Goal: Task Accomplishment & Management: Manage account settings

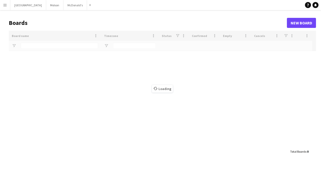
type input "*********"
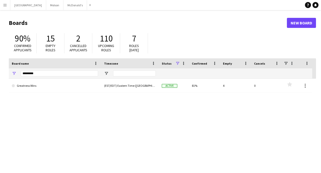
click at [4, 3] on app-icon "Menu" at bounding box center [5, 5] width 4 height 4
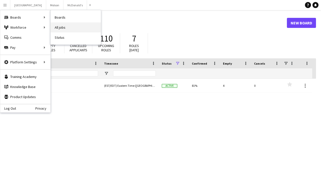
click at [63, 27] on link "All jobs" at bounding box center [76, 27] width 50 height 10
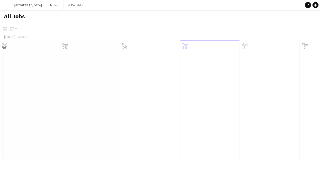
scroll to position [0, 120]
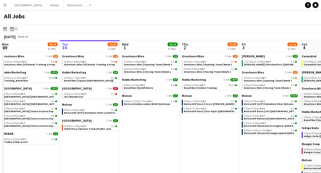
click at [12, 28] on icon "Month view / Day view" at bounding box center [12, 29] width 4 height 4
click at [6, 29] on icon "Date picker" at bounding box center [5, 29] width 4 height 4
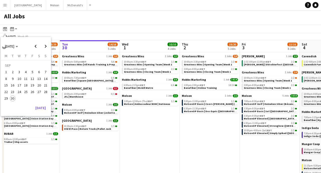
click at [8, 91] on span "22" at bounding box center [6, 92] width 6 height 6
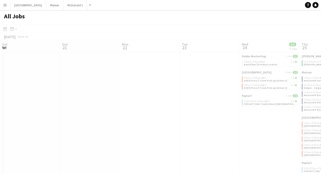
scroll to position [0, 173]
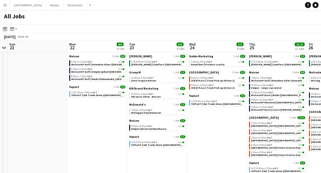
click at [5, 28] on icon "Date picker" at bounding box center [5, 29] width 4 height 4
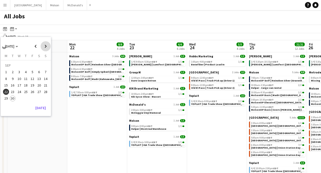
click at [47, 45] on span "Next month" at bounding box center [46, 46] width 10 height 10
click at [45, 72] on span "5" at bounding box center [46, 72] width 6 height 6
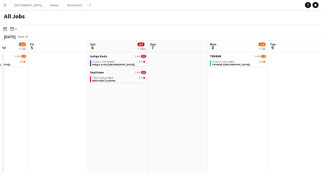
scroll to position [0, 181]
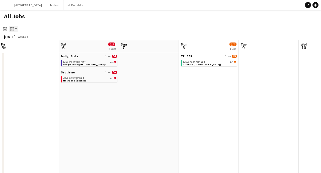
click at [14, 28] on icon at bounding box center [12, 29] width 4 height 4
click at [26, 55] on link "Month view" at bounding box center [27, 55] width 28 height 5
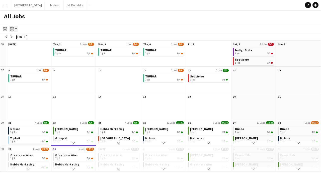
click at [14, 28] on icon "Month view / Day view" at bounding box center [12, 29] width 4 height 4
click at [98, 24] on div "All Jobs" at bounding box center [160, 17] width 321 height 15
click at [6, 6] on app-icon "Menu" at bounding box center [5, 5] width 4 height 4
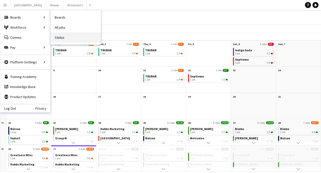
click at [67, 36] on link "Status" at bounding box center [76, 37] width 50 height 10
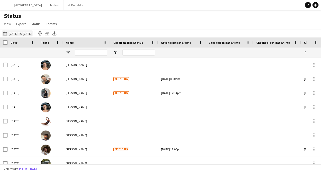
click at [16, 32] on button "[DATE] to [DATE] [DATE] to [DATE]" at bounding box center [17, 33] width 31 height 6
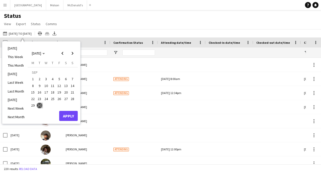
click at [34, 99] on span "22" at bounding box center [33, 99] width 6 height 6
click at [75, 51] on span "Next month" at bounding box center [72, 53] width 10 height 10
click at [72, 80] on span "5" at bounding box center [72, 79] width 6 height 6
click at [74, 116] on button "Apply" at bounding box center [68, 116] width 19 height 10
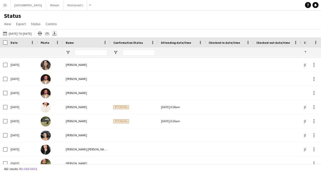
click at [56, 33] on icon "Export XLSX" at bounding box center [54, 33] width 4 height 4
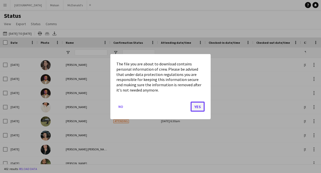
click at [199, 106] on button "Yes" at bounding box center [198, 106] width 14 height 10
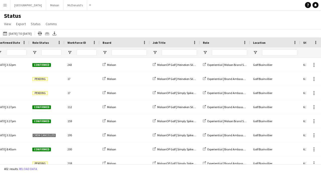
click at [9, 10] on button "Menu" at bounding box center [5, 5] width 10 height 10
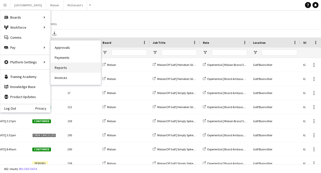
click at [71, 66] on link "Reports" at bounding box center [76, 67] width 50 height 10
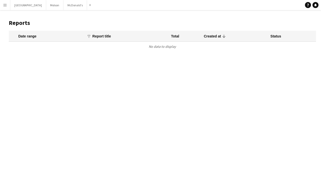
click at [21, 23] on h1 "Reports" at bounding box center [162, 23] width 307 height 8
click at [7, 6] on button "Menu" at bounding box center [5, 5] width 10 height 10
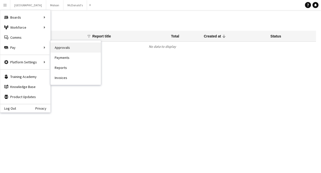
click at [60, 46] on link "Approvals" at bounding box center [76, 47] width 50 height 10
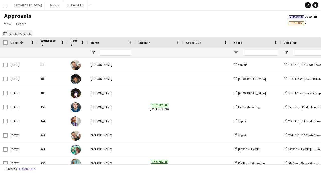
click at [18, 33] on button "[DATE] to [DATE] [DATE] to [DATE]" at bounding box center [17, 33] width 31 height 6
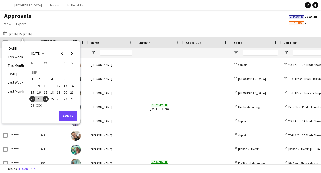
click at [33, 99] on span "22" at bounding box center [32, 99] width 6 height 6
click at [72, 54] on span "Next month" at bounding box center [72, 53] width 10 height 10
click at [72, 78] on span "5" at bounding box center [72, 79] width 6 height 6
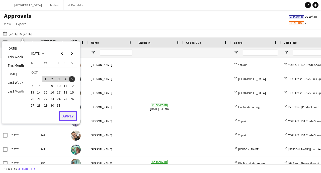
click at [73, 115] on button "Apply" at bounding box center [68, 116] width 19 height 10
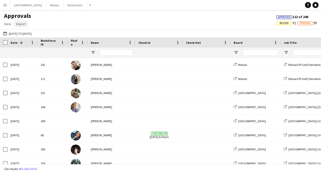
click at [24, 22] on span "Export" at bounding box center [21, 24] width 10 height 5
click at [24, 33] on span "Export as XLSX" at bounding box center [29, 34] width 22 height 5
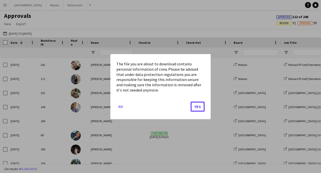
drag, startPoint x: 196, startPoint y: 105, endPoint x: 146, endPoint y: 53, distance: 71.3
click at [196, 105] on button "Yes" at bounding box center [198, 106] width 14 height 10
